Goal: Task Accomplishment & Management: Complete application form

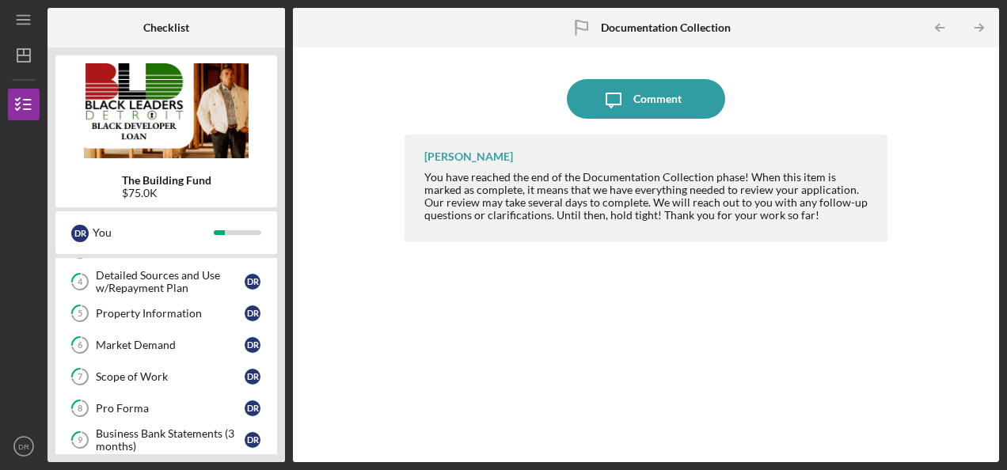
scroll to position [150, 0]
click at [209, 311] on div "Property Information" at bounding box center [170, 314] width 149 height 13
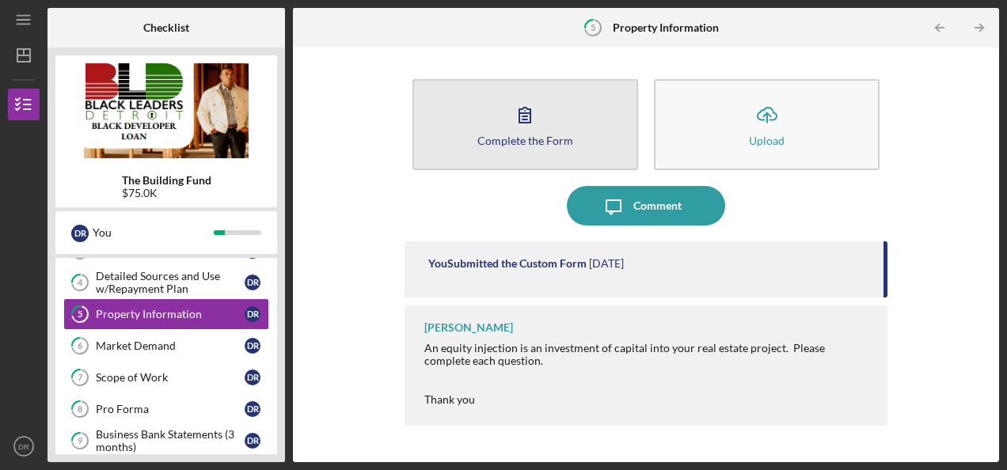
click at [534, 123] on icon "button" at bounding box center [525, 115] width 40 height 40
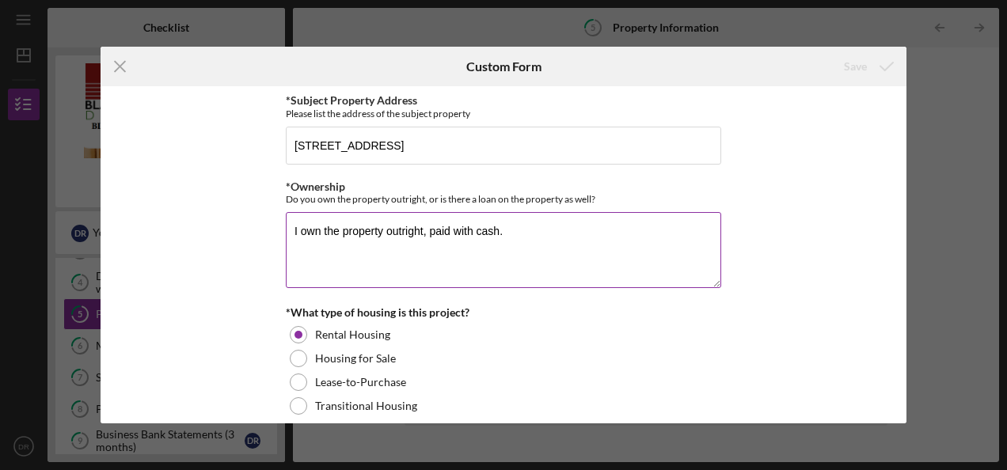
scroll to position [102, 0]
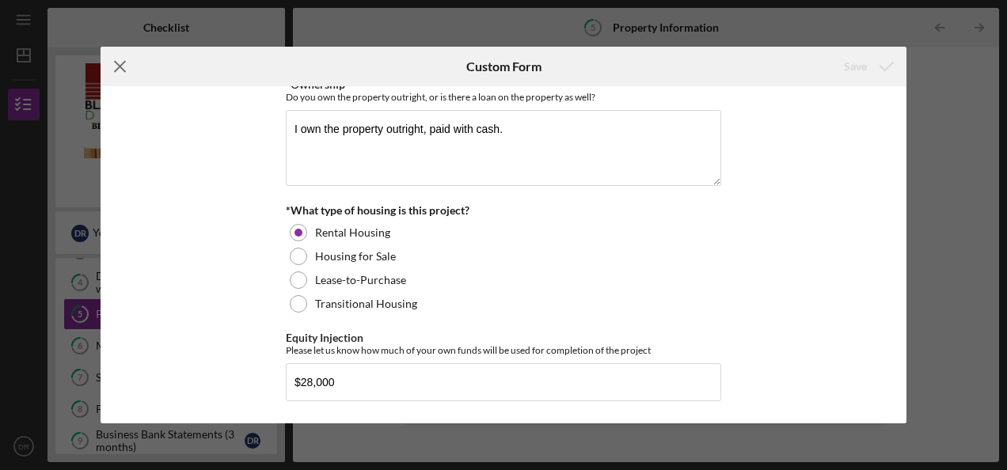
click at [116, 68] on icon "Icon/Menu Close" at bounding box center [121, 67] width 40 height 40
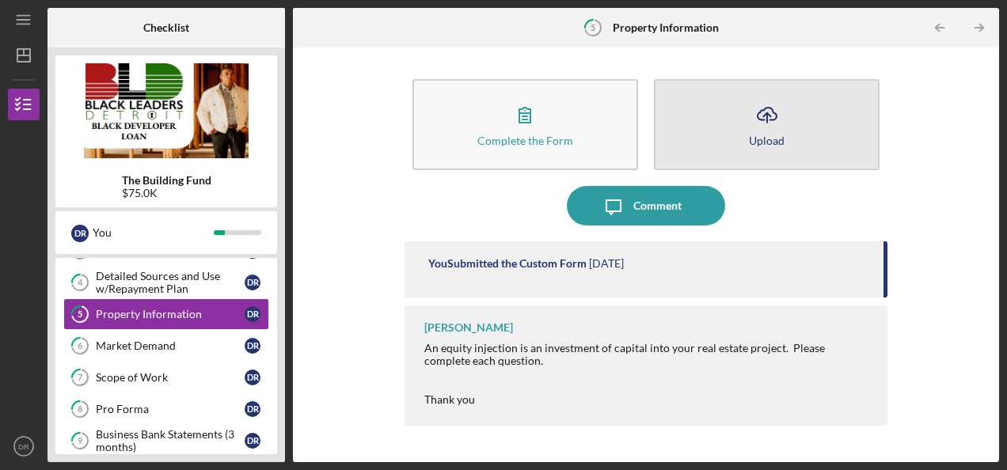
click at [742, 139] on button "Icon/Upload Upload" at bounding box center [767, 124] width 226 height 91
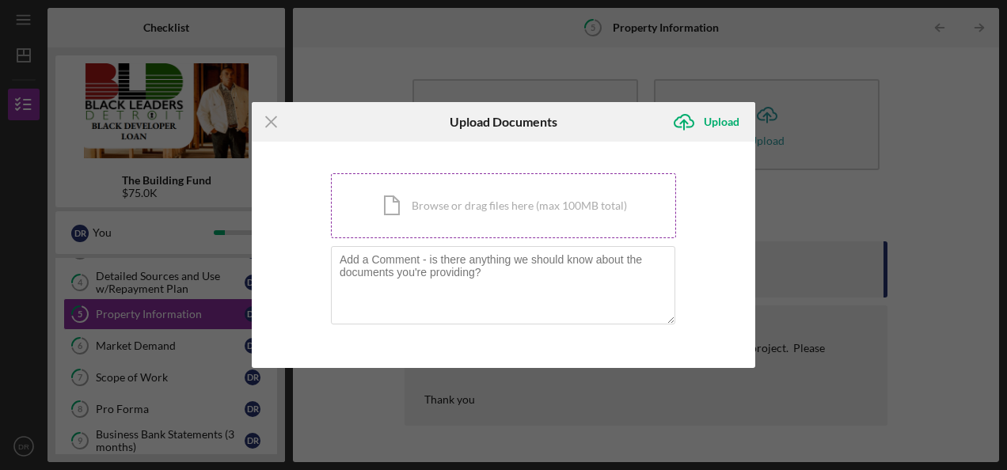
click at [538, 221] on div "Icon/Document Browse or drag files here (max 100MB total) Tap to choose files o…" at bounding box center [503, 205] width 345 height 65
click at [507, 401] on div "Icon/Menu Close Upload Documents Icon/Upload Upload You're uploading documents …" at bounding box center [503, 235] width 1007 height 470
click at [809, 126] on div "Icon/Menu Close Upload Documents Icon/Upload Upload You're uploading documents …" at bounding box center [503, 235] width 1007 height 470
click at [792, 24] on div "Icon/Menu Close Upload Documents Icon/Upload Upload You're uploading documents …" at bounding box center [503, 235] width 1007 height 470
click at [456, 263] on textarea at bounding box center [503, 285] width 344 height 78
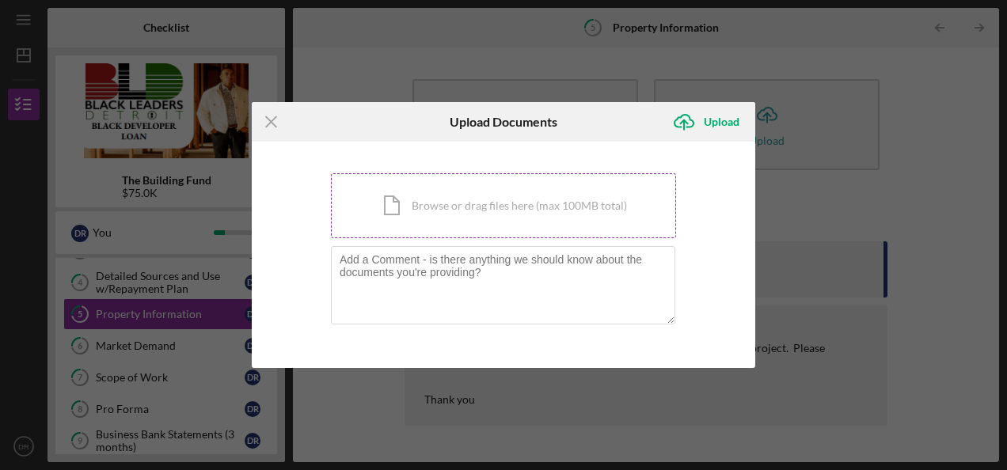
click at [461, 223] on div "Icon/Document Browse or drag files here (max 100MB total) Tap to choose files o…" at bounding box center [503, 205] width 345 height 65
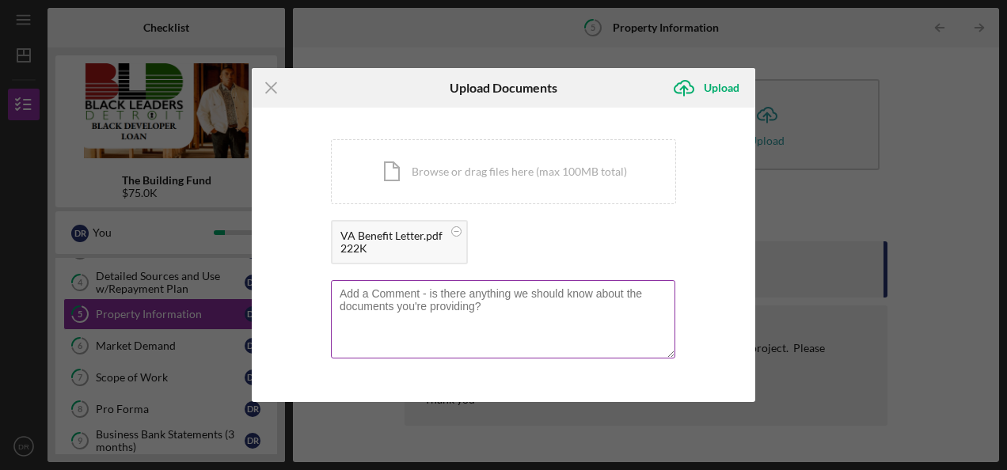
click at [363, 306] on textarea at bounding box center [503, 319] width 344 height 78
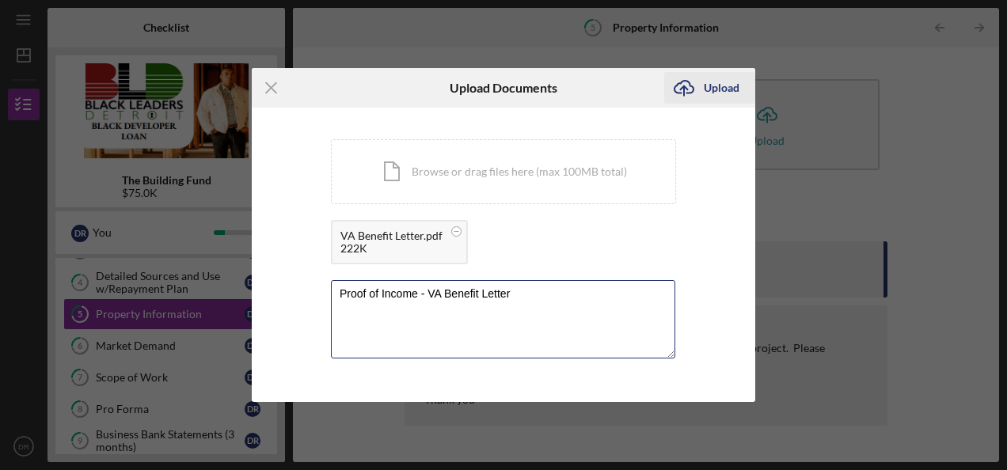
type textarea "Proof of Income - VA Benefit Letter"
click at [702, 92] on icon "Icon/Upload" at bounding box center [684, 88] width 40 height 40
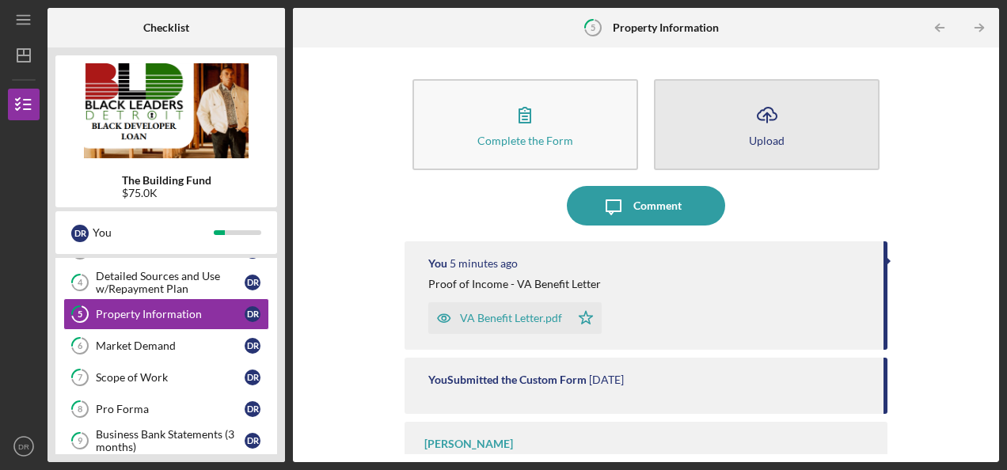
click at [761, 135] on div "Upload" at bounding box center [767, 141] width 36 height 12
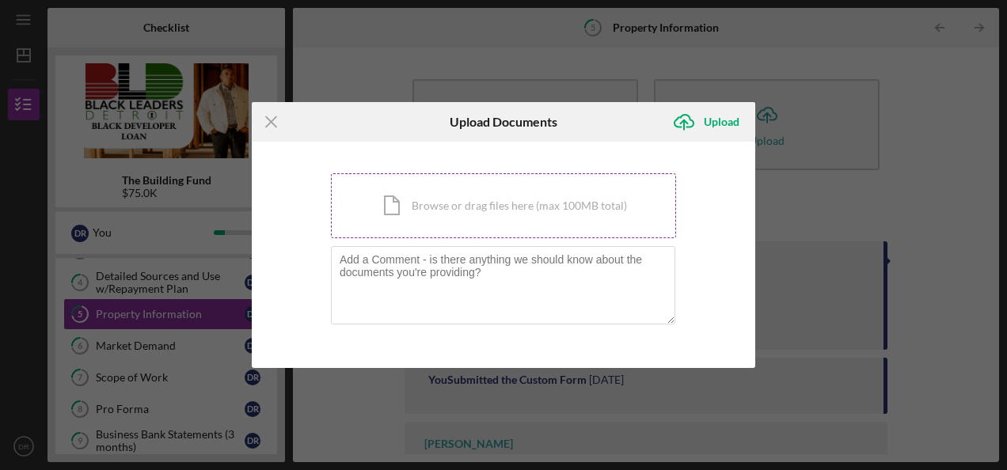
click at [535, 217] on div "Icon/Document Browse or drag files here (max 100MB total) Tap to choose files o…" at bounding box center [503, 205] width 345 height 65
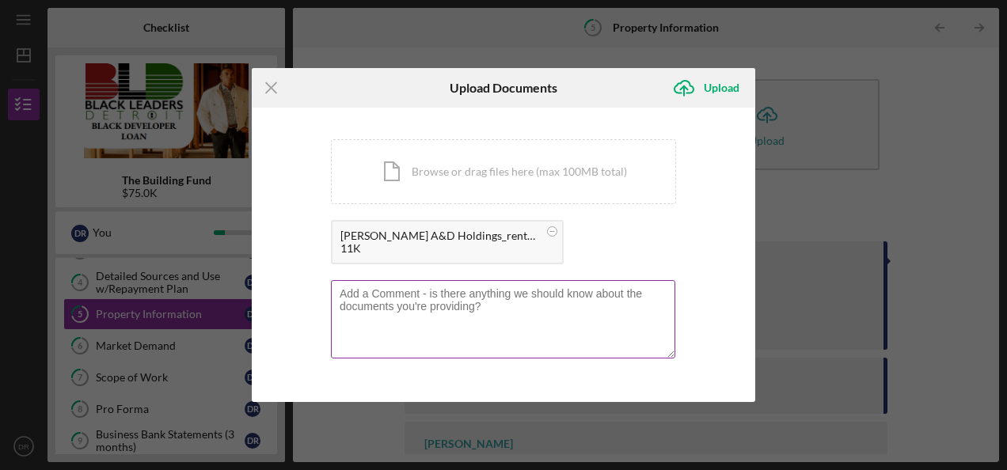
click at [391, 302] on textarea at bounding box center [503, 319] width 344 height 78
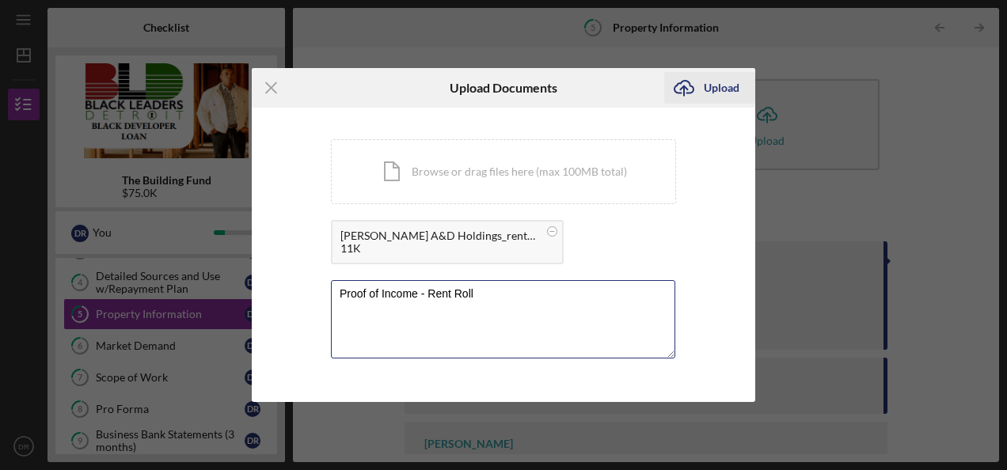
type textarea "Proof of Income - Rent Roll"
click at [704, 95] on div "Upload" at bounding box center [722, 88] width 36 height 32
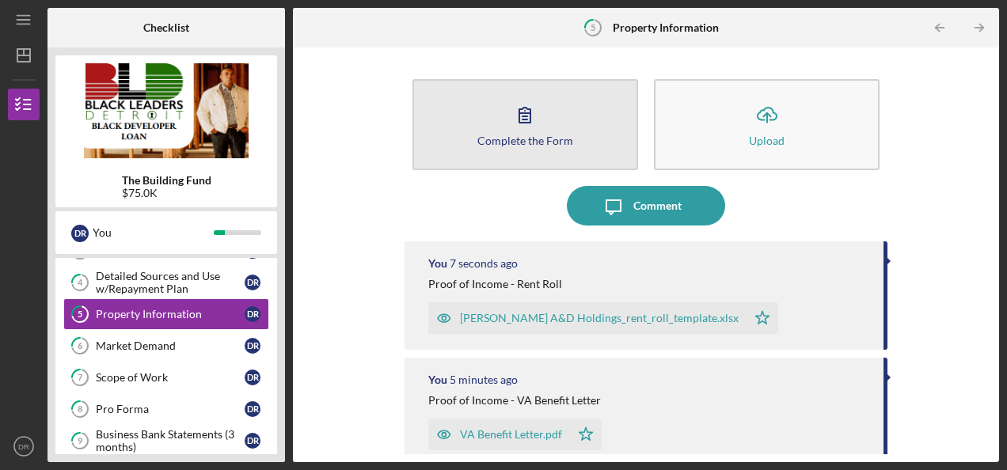
click at [571, 143] on button "Complete the Form Form" at bounding box center [525, 124] width 226 height 91
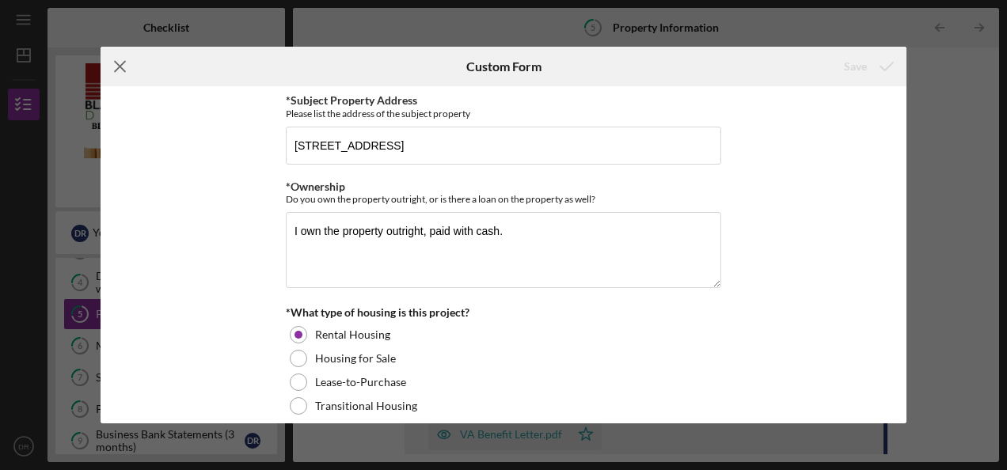
click at [127, 66] on icon "Icon/Menu Close" at bounding box center [121, 67] width 40 height 40
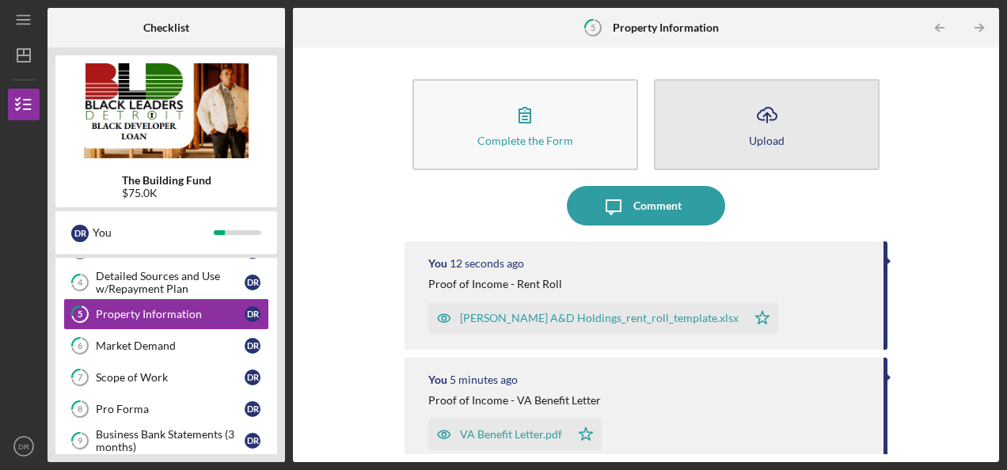
click at [733, 137] on button "Icon/Upload Upload" at bounding box center [767, 124] width 226 height 91
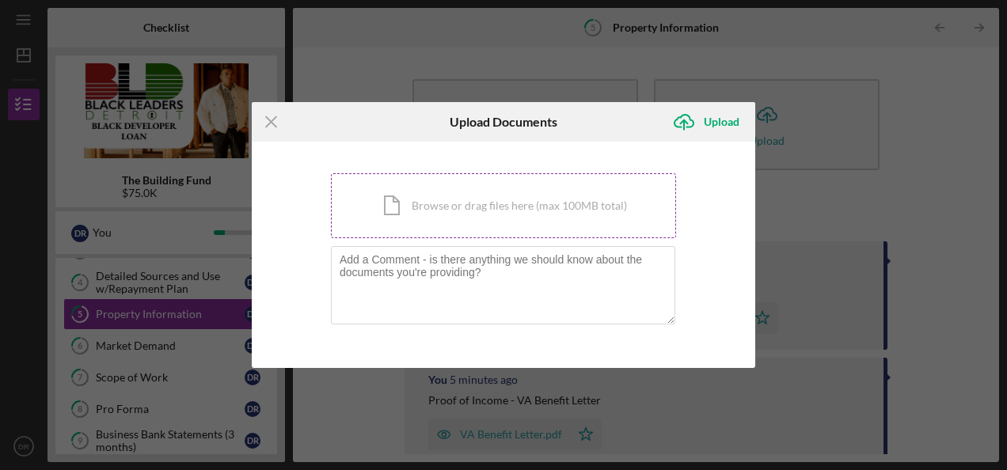
click at [529, 211] on div "Icon/Document Browse or drag files here (max 100MB total) Tap to choose files o…" at bounding box center [503, 205] width 345 height 65
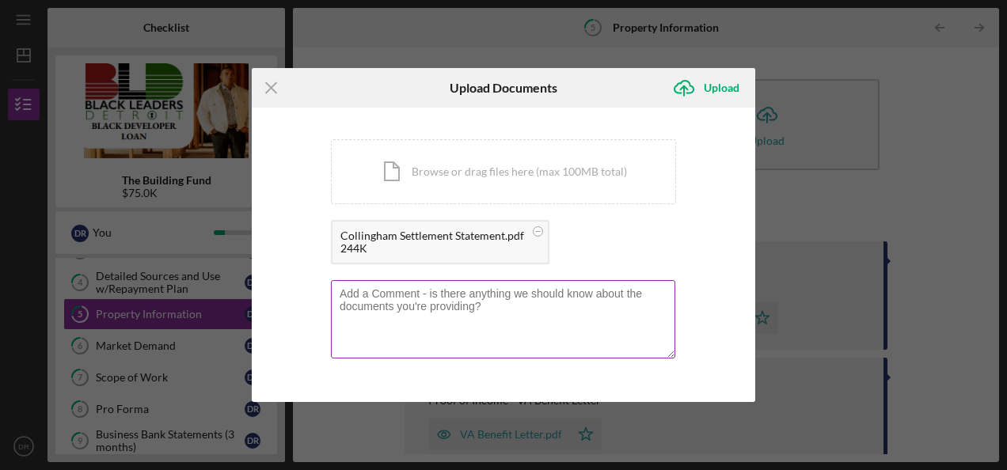
click at [390, 296] on textarea at bounding box center [503, 319] width 344 height 78
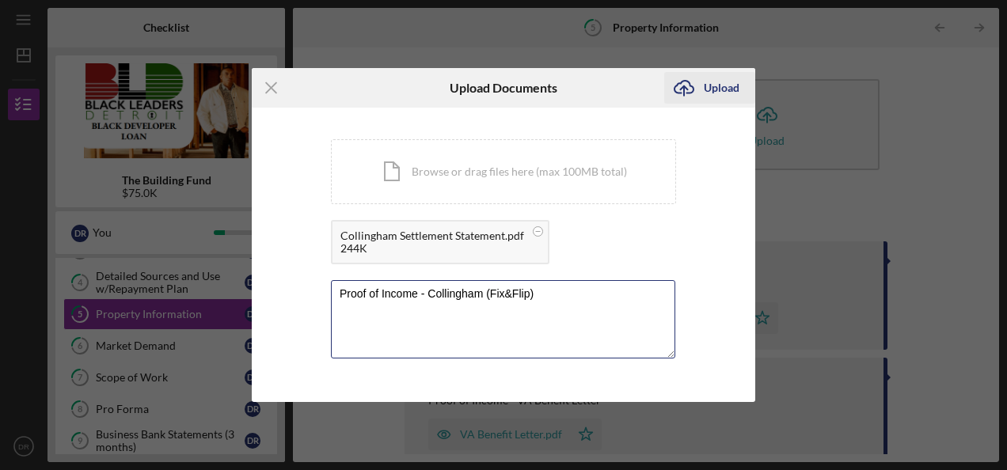
type textarea "Proof of Income - Collingham (Fix&Flip)"
click at [716, 89] on div "Upload" at bounding box center [722, 88] width 36 height 32
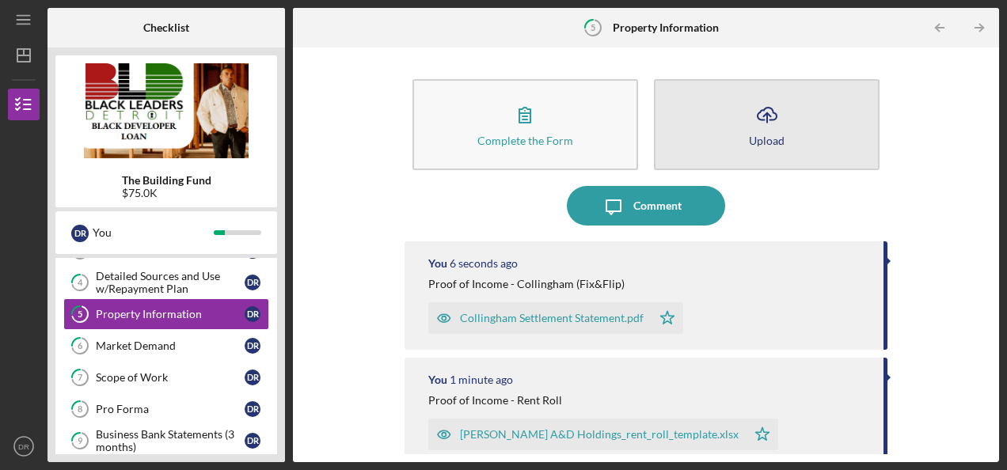
click at [716, 133] on button "Icon/Upload Upload" at bounding box center [767, 124] width 226 height 91
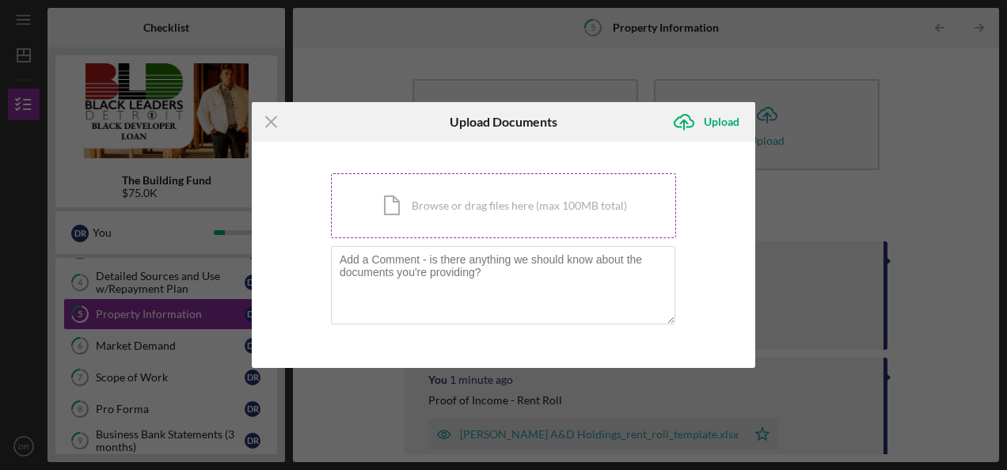
click at [546, 211] on div "Icon/Document Browse or drag files here (max 100MB total) Tap to choose files o…" at bounding box center [503, 205] width 345 height 65
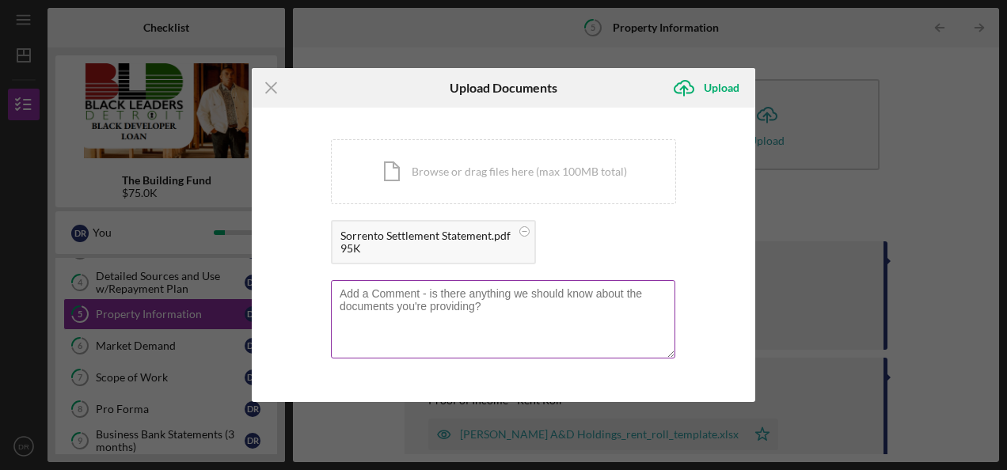
click at [389, 301] on textarea at bounding box center [503, 319] width 344 height 78
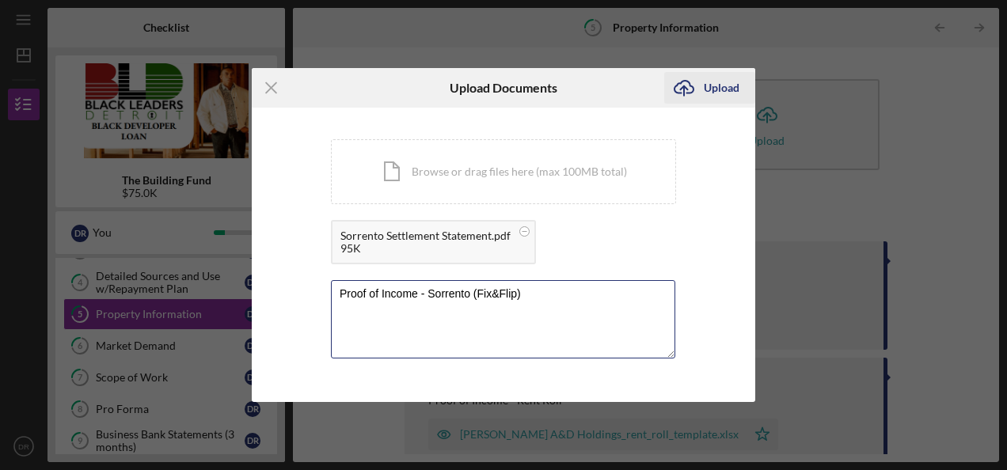
type textarea "Proof of Income - Sorrento (Fix&Flip)"
click at [729, 85] on div "Upload" at bounding box center [722, 88] width 36 height 32
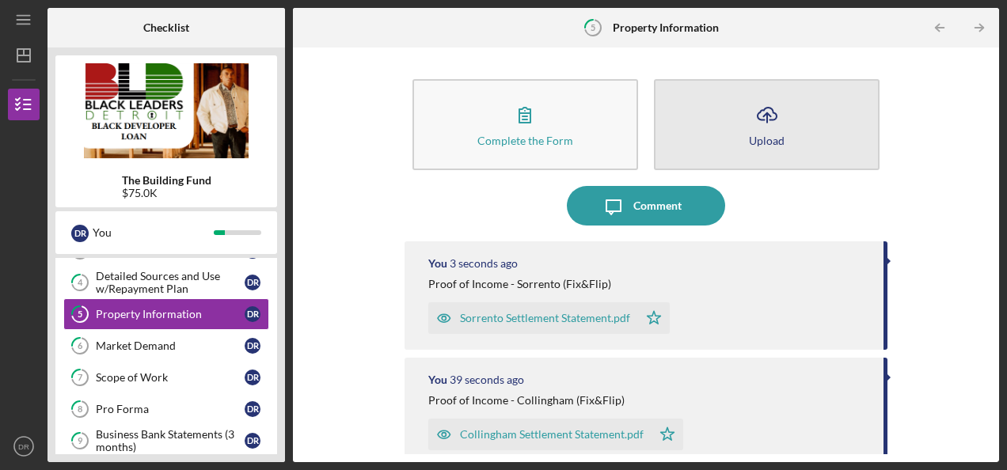
click at [762, 135] on div "Upload" at bounding box center [767, 141] width 36 height 12
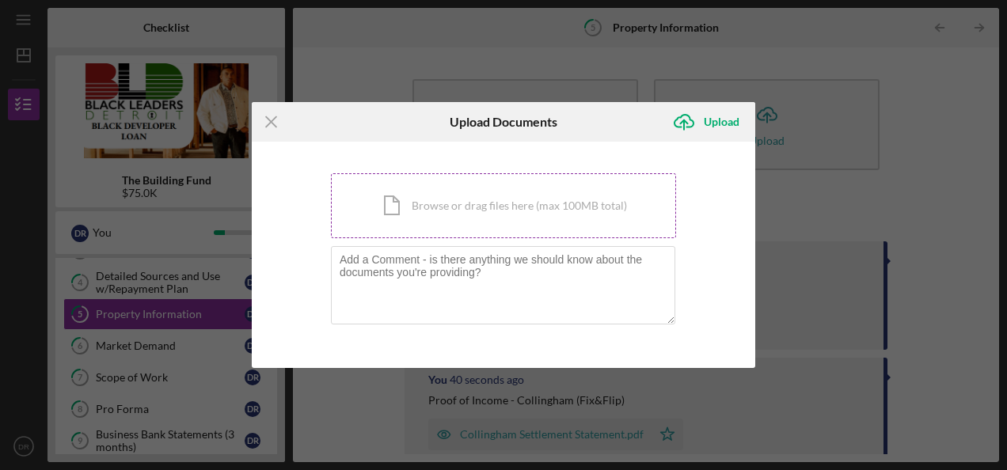
click at [499, 223] on div "Icon/Document Browse or drag files here (max 100MB total) Tap to choose files o…" at bounding box center [503, 205] width 345 height 65
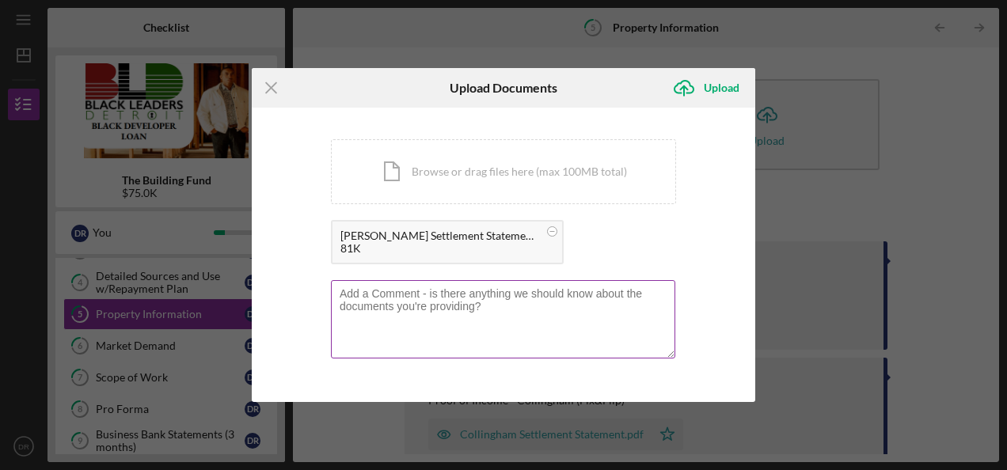
click at [393, 303] on textarea at bounding box center [503, 319] width 344 height 78
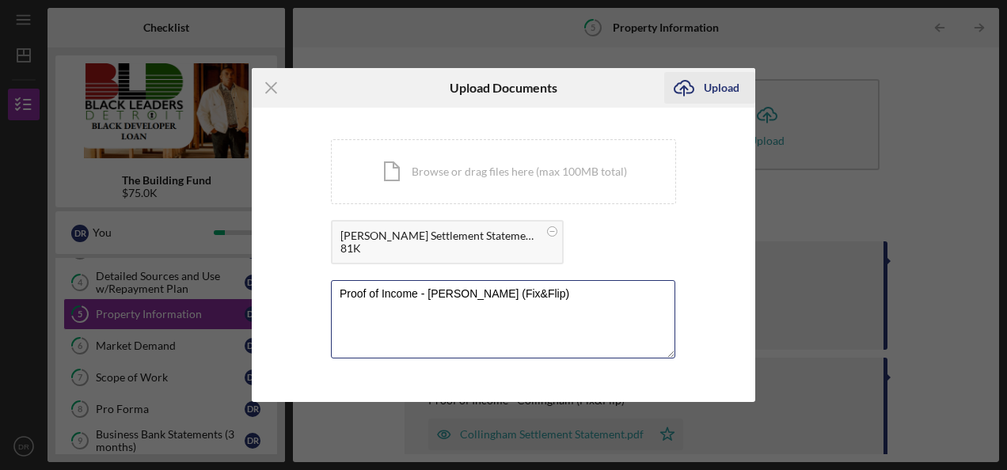
type textarea "Proof of Income - [PERSON_NAME] (Fix&Flip)"
click at [712, 93] on div "Upload" at bounding box center [722, 88] width 36 height 32
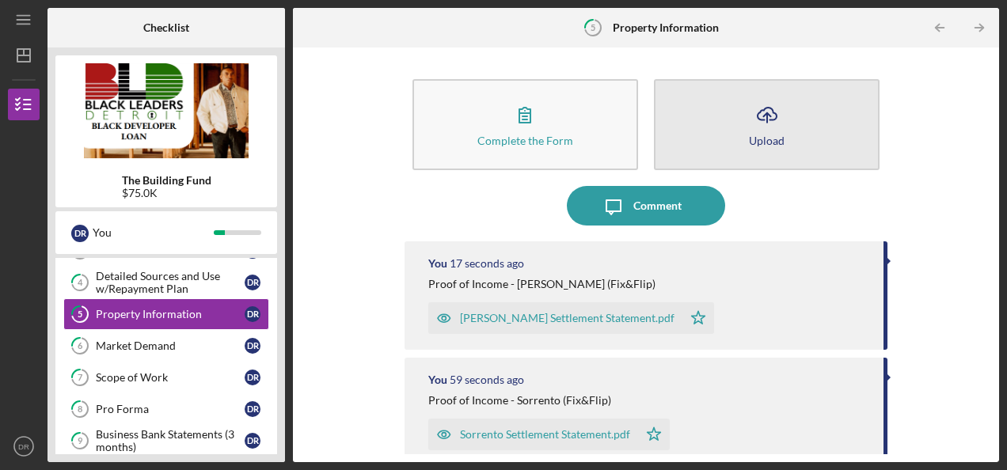
click at [700, 122] on button "Icon/Upload Upload" at bounding box center [767, 124] width 226 height 91
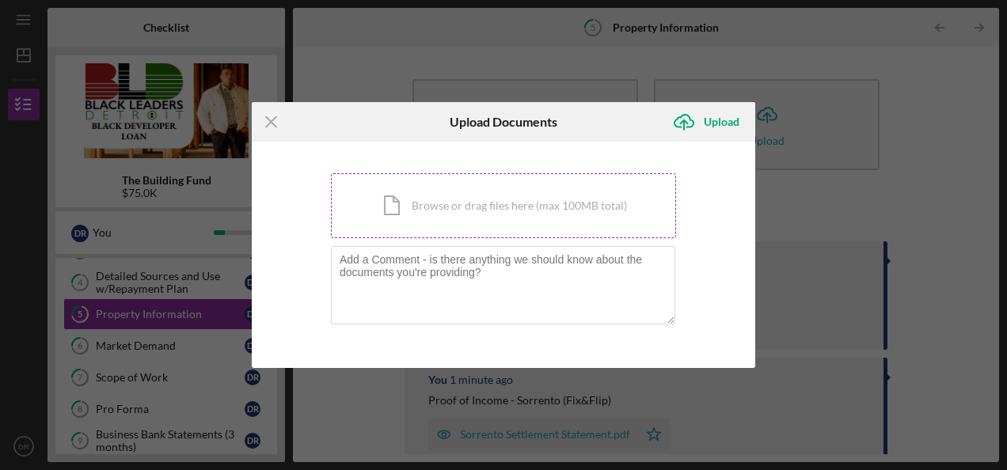
click at [540, 221] on div "Icon/Document Browse or drag files here (max 100MB total) Tap to choose files o…" at bounding box center [503, 205] width 345 height 65
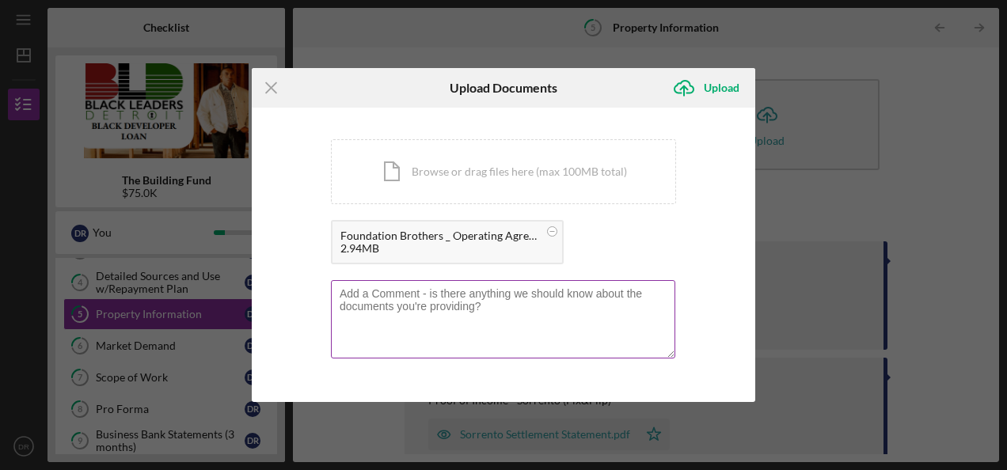
click at [400, 306] on textarea at bounding box center [503, 319] width 344 height 78
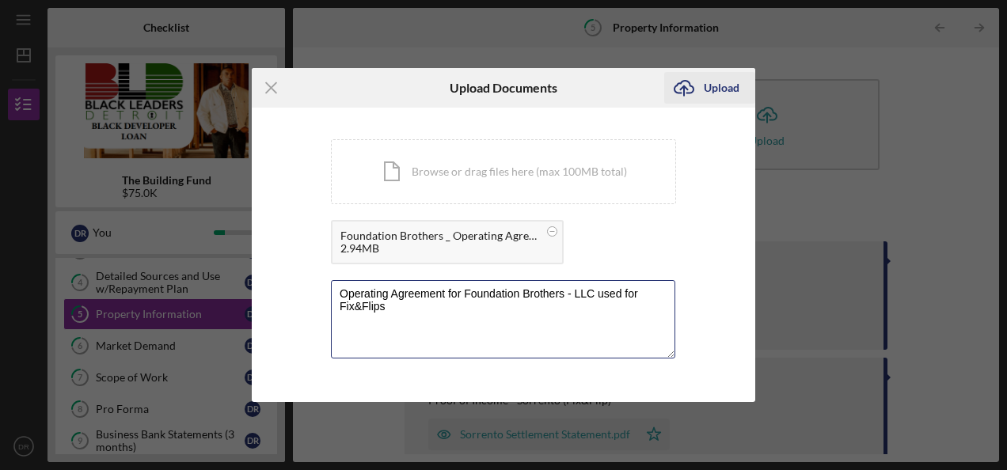
type textarea "Operating Agreement for Foundation Brothers - LLC used for Fix&Flips"
click at [723, 95] on div "Upload" at bounding box center [722, 88] width 36 height 32
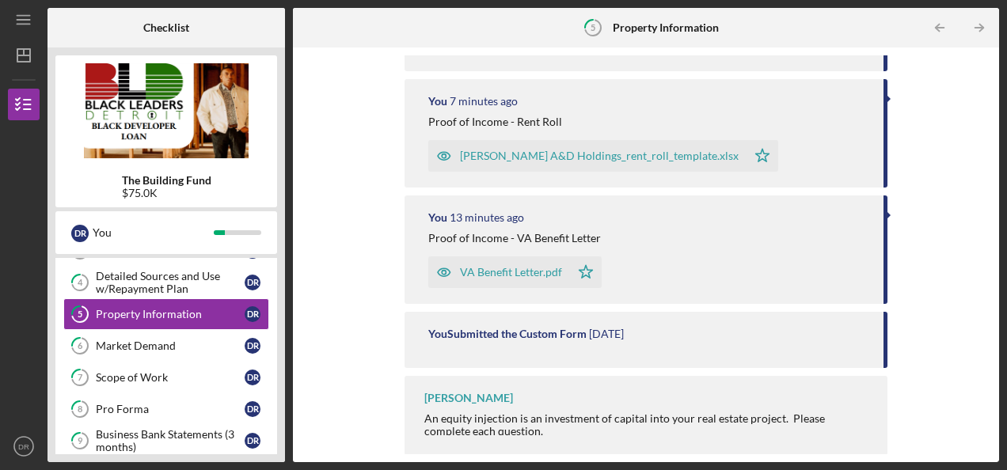
scroll to position [629, 0]
